Goal: Task Accomplishment & Management: Manage account settings

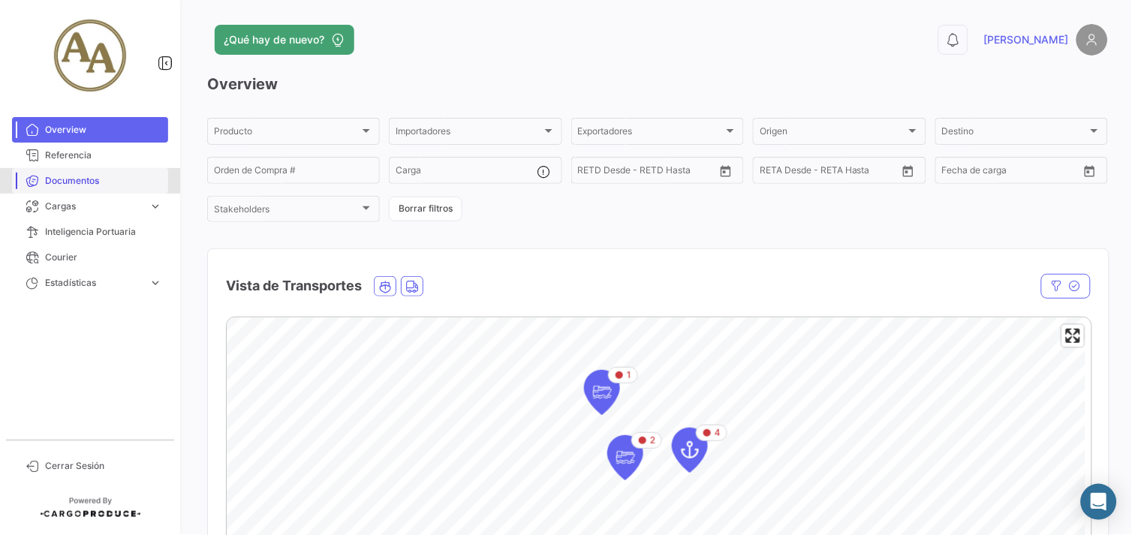
click at [131, 181] on span "Documentos" at bounding box center [103, 181] width 117 height 14
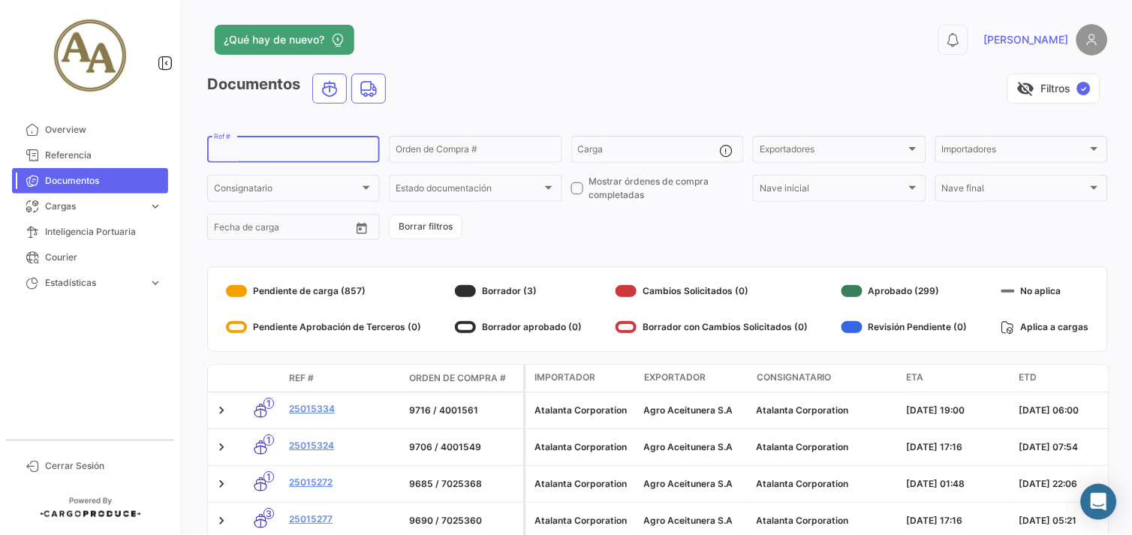
click at [293, 152] on input "Ref #" at bounding box center [293, 151] width 159 height 11
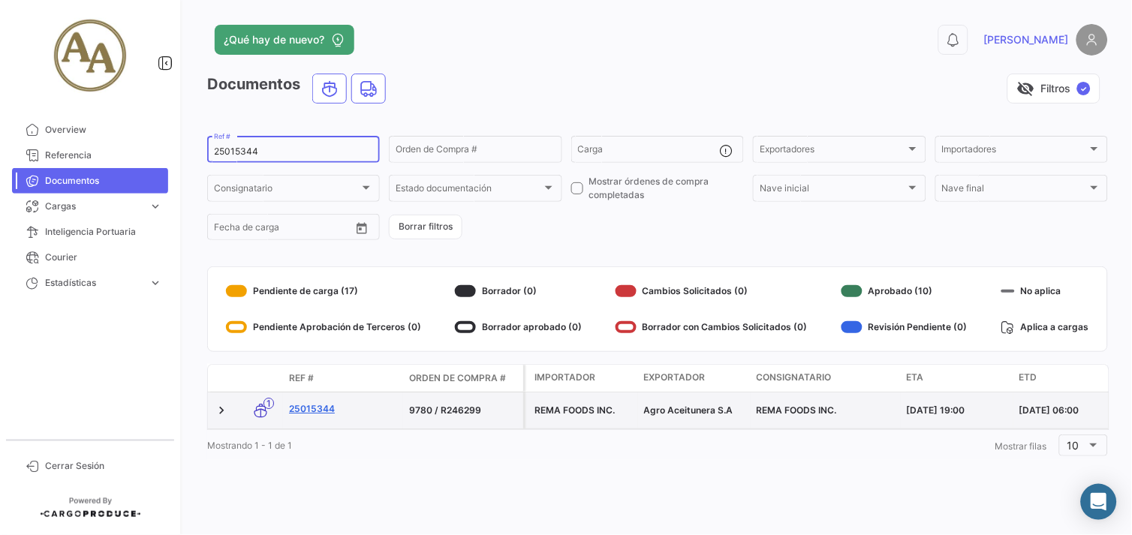
type input "25015344"
click at [290, 407] on link "25015344" at bounding box center [343, 409] width 108 height 14
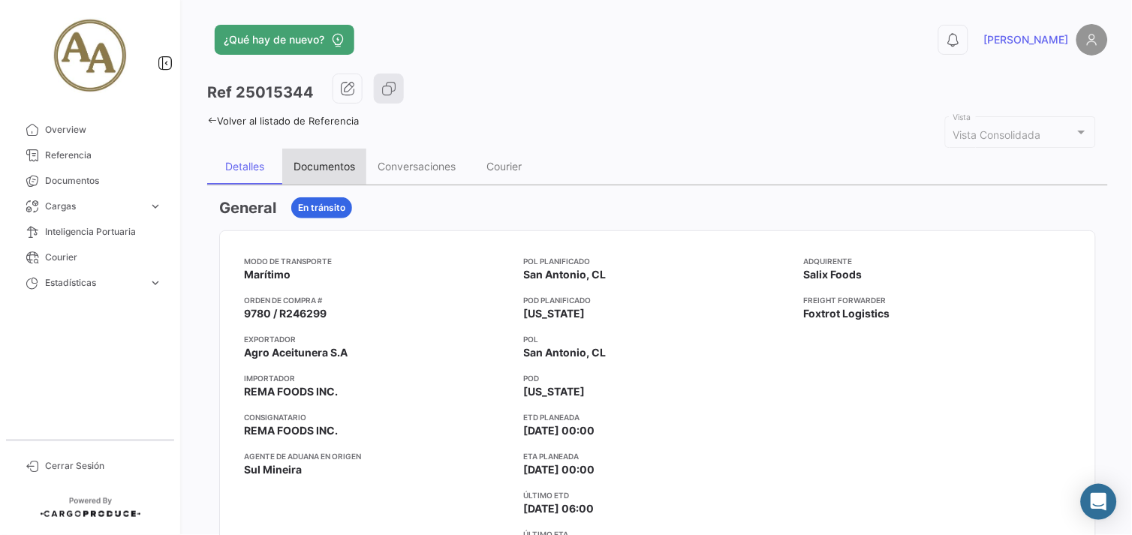
click at [317, 164] on div "Documentos" at bounding box center [324, 166] width 62 height 13
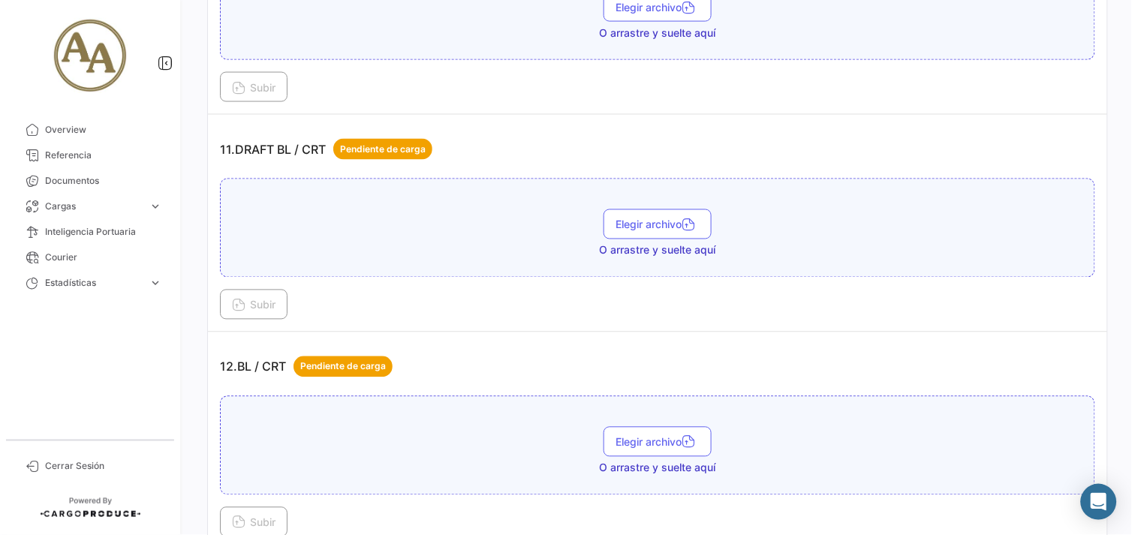
scroll to position [3085, 0]
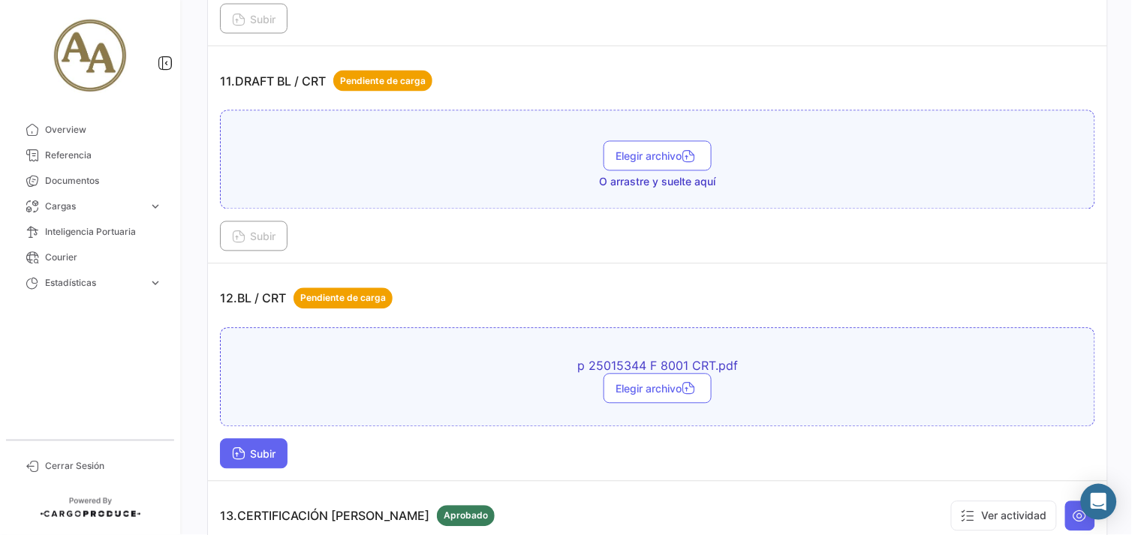
click at [272, 448] on span "Subir" at bounding box center [254, 454] width 44 height 13
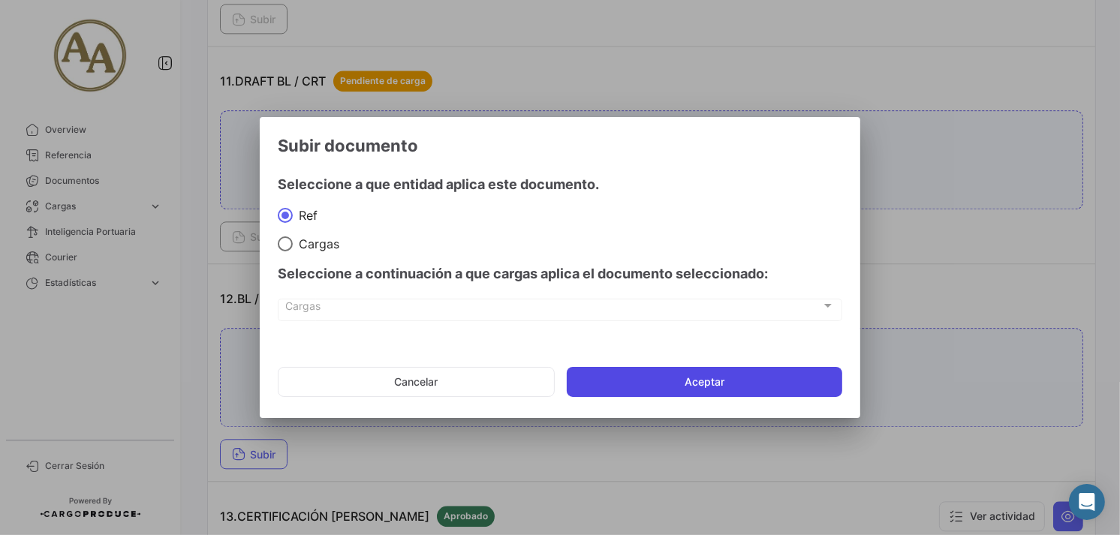
click at [642, 384] on button "Aceptar" at bounding box center [704, 382] width 275 height 30
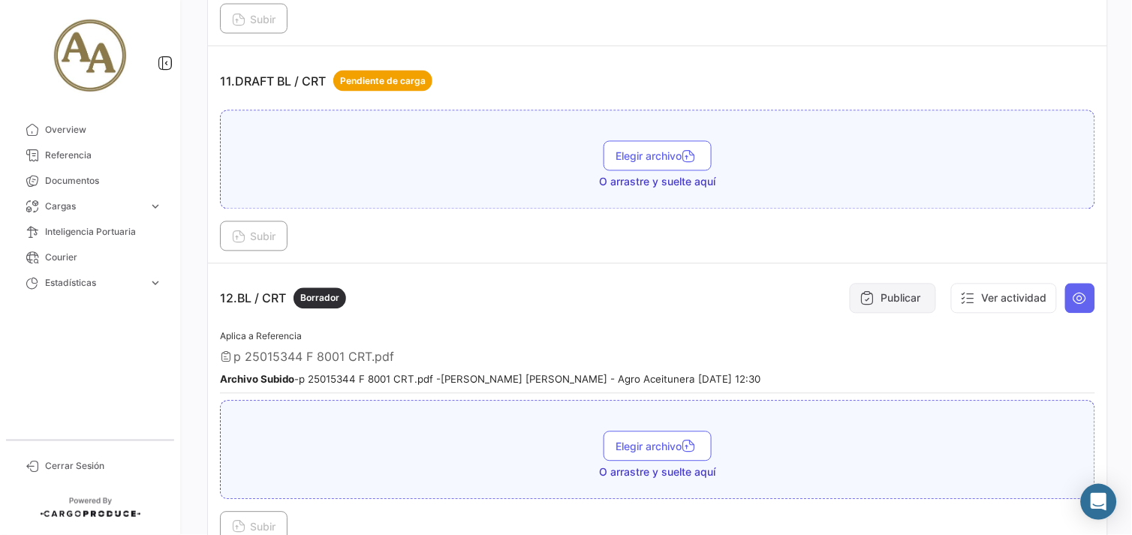
click at [899, 293] on button "Publicar" at bounding box center [892, 299] width 86 height 30
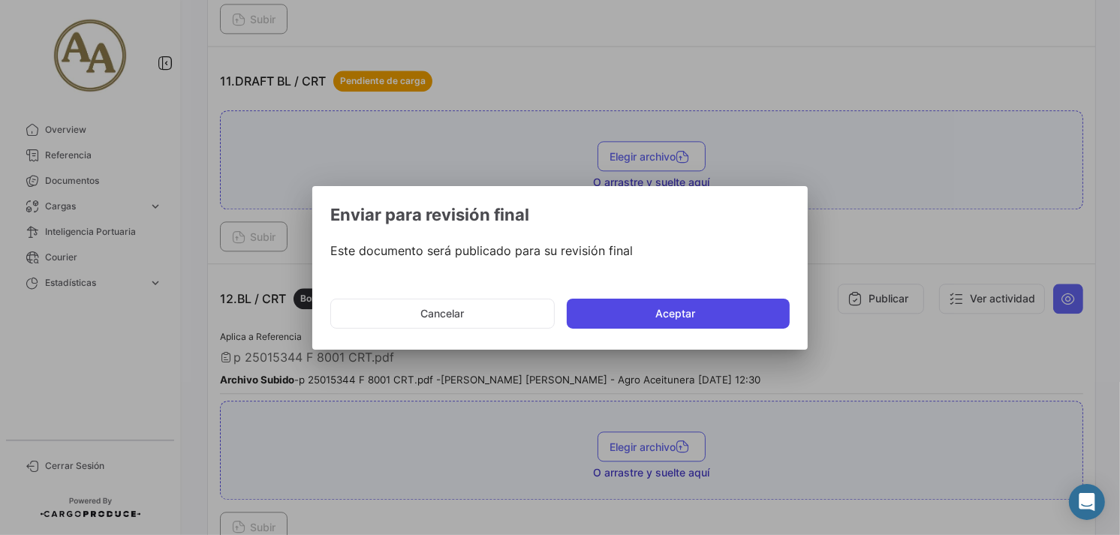
click at [704, 316] on button "Aceptar" at bounding box center [678, 314] width 223 height 30
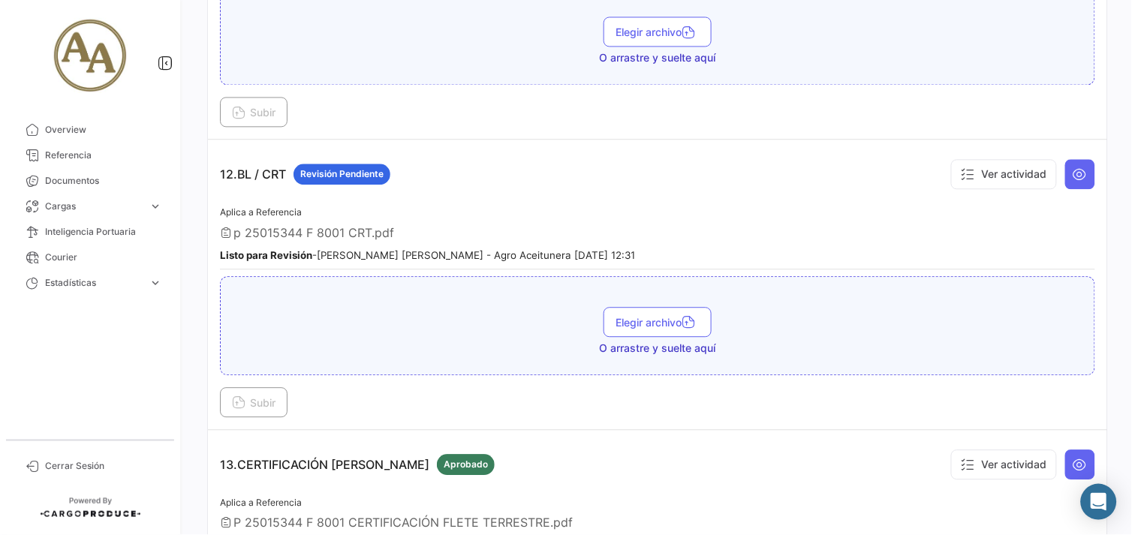
scroll to position [3251, 0]
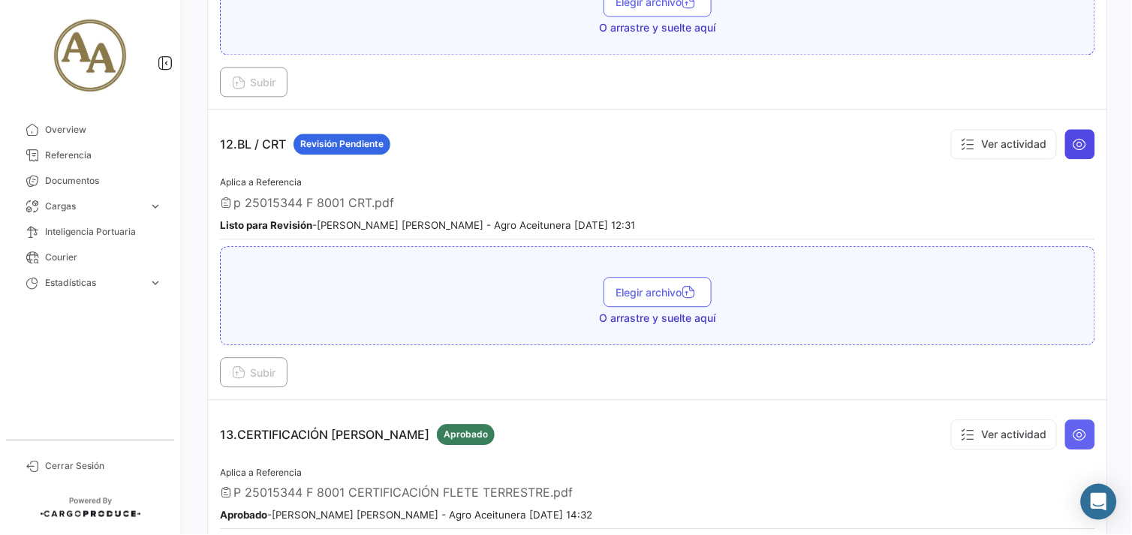
click at [1072, 139] on icon at bounding box center [1079, 144] width 15 height 15
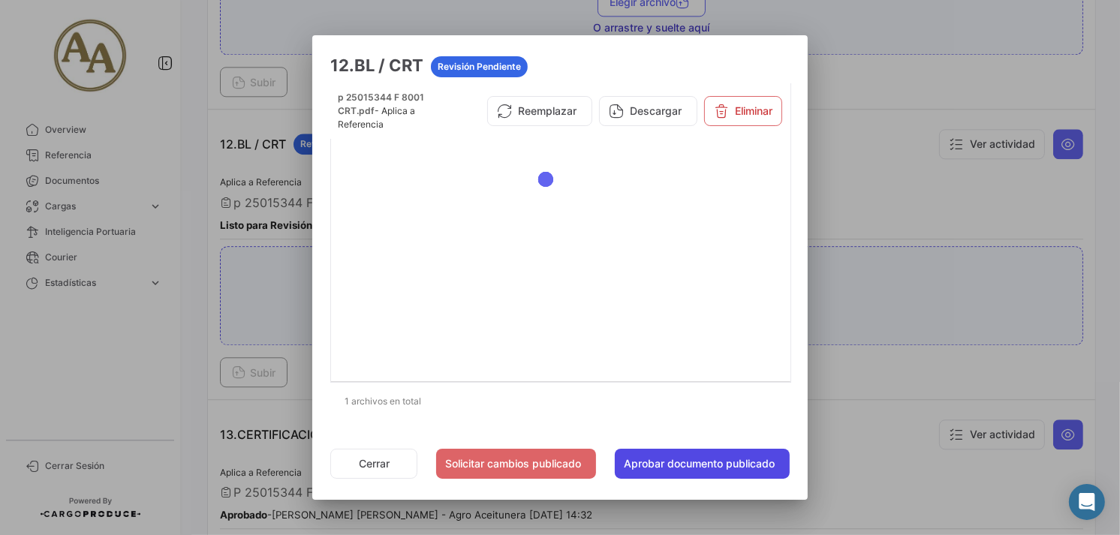
click at [732, 470] on button "Aprobar documento publicado" at bounding box center [702, 464] width 175 height 30
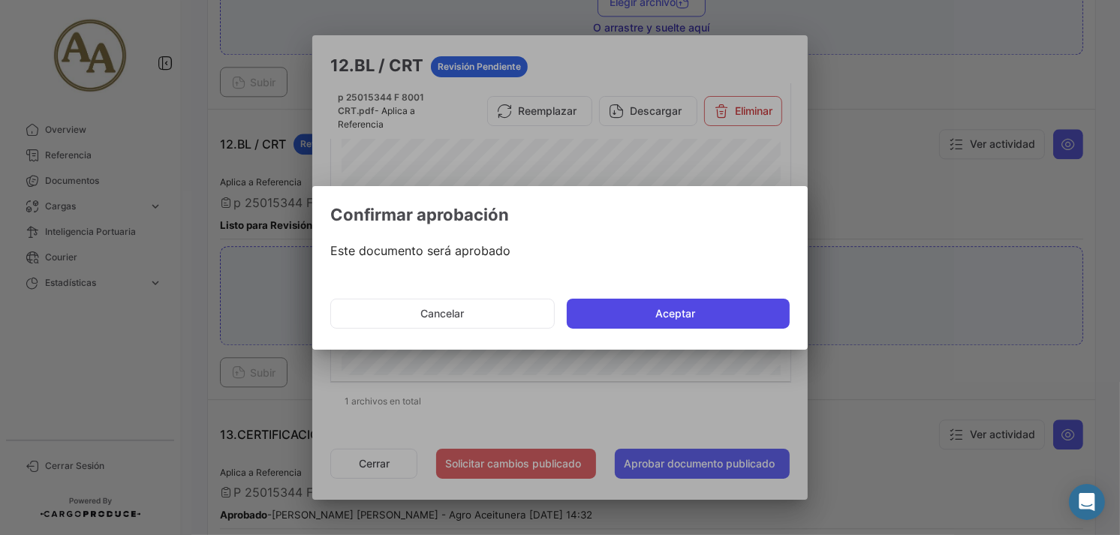
click at [681, 310] on button "Aceptar" at bounding box center [678, 314] width 223 height 30
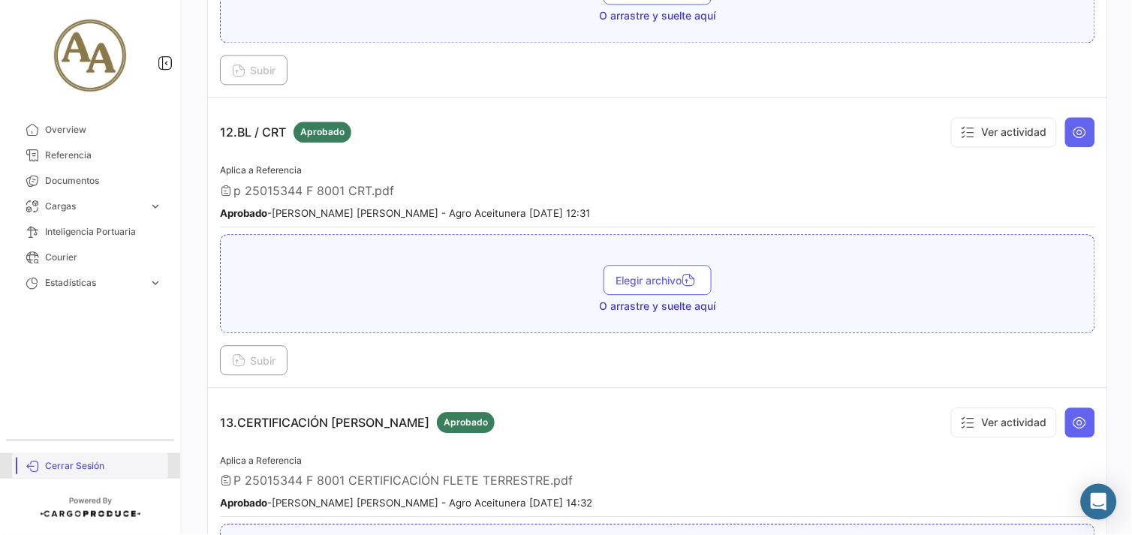
click at [113, 471] on span "Cerrar Sesión" at bounding box center [103, 466] width 117 height 14
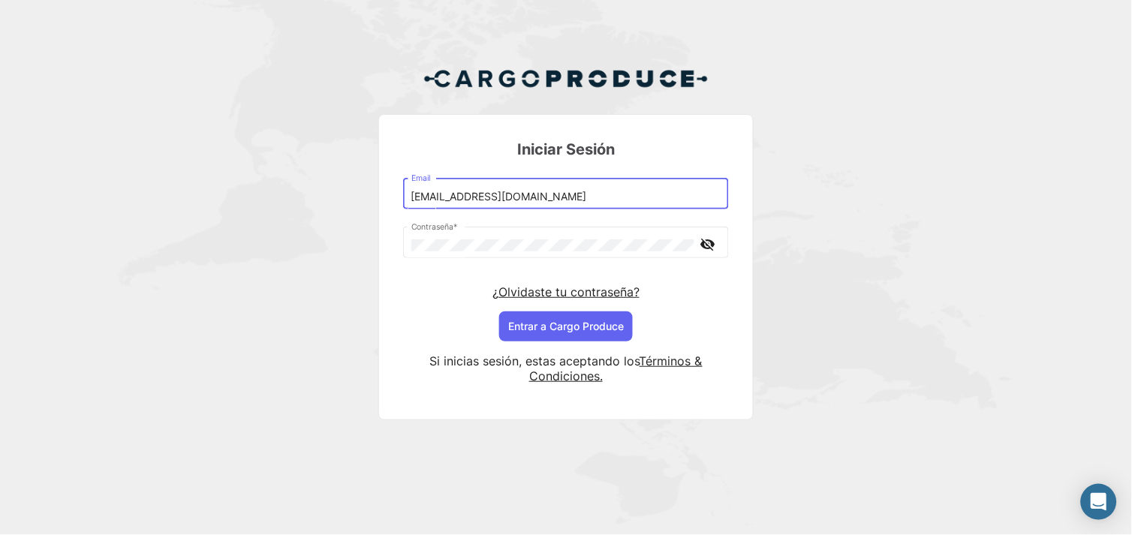
drag, startPoint x: 595, startPoint y: 193, endPoint x: 339, endPoint y: 199, distance: 256.0
click at [341, 197] on div "Iniciar Sesión [EMAIL_ADDRESS][DOMAIN_NAME] Email Contraseña * visibility_off ¿…" at bounding box center [566, 249] width 1132 height 499
type input "[EMAIL_ADDRESS][DOMAIN_NAME]"
click at [575, 330] on button "Entrar a Cargo Produce" at bounding box center [566, 326] width 134 height 30
